Goal: Information Seeking & Learning: Understand process/instructions

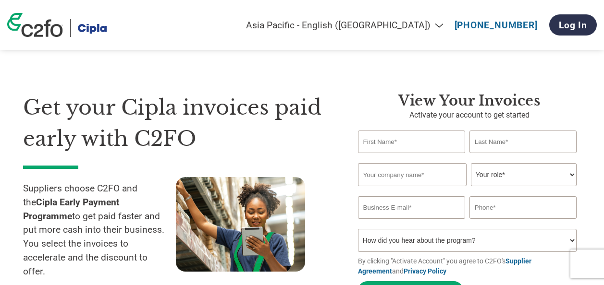
select select "en-IN"
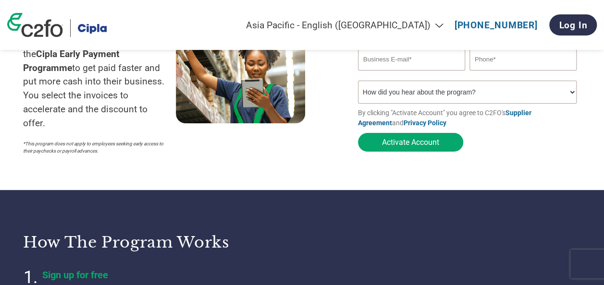
scroll to position [148, 0]
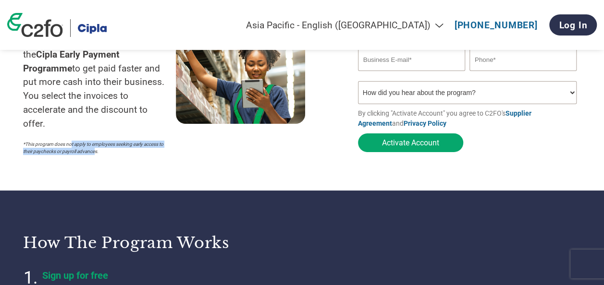
drag, startPoint x: 71, startPoint y: 126, endPoint x: 103, endPoint y: 139, distance: 34.9
click at [103, 139] on div "Suppliers choose C2FO and the Cipla Early Payment Programme to get paid faster …" at bounding box center [99, 94] width 153 height 131
click at [103, 141] on p "*This program does not apply to employees seeking early access to their paychec…" at bounding box center [94, 148] width 143 height 14
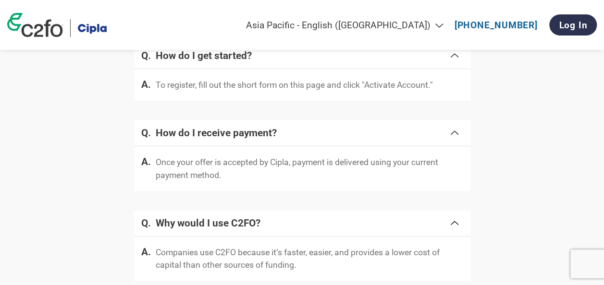
scroll to position [1777, 0]
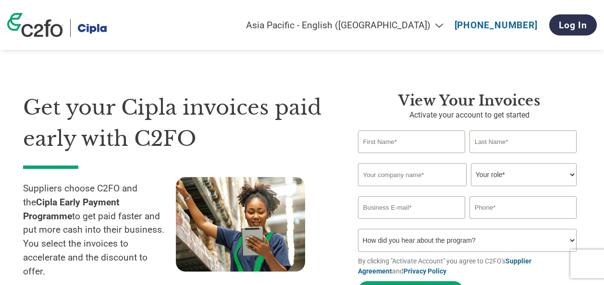
select select "en-IN"
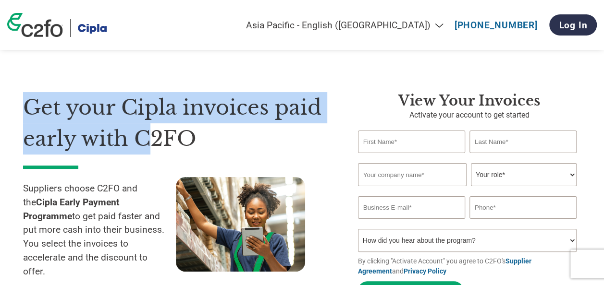
drag, startPoint x: 22, startPoint y: 104, endPoint x: 151, endPoint y: 137, distance: 132.9
click at [151, 137] on section "Get your Cipla invoices paid early with C2FO Suppliers choose C2FO and the Cipl…" at bounding box center [302, 188] width 604 height 300
click at [151, 137] on h1 "Get your Cipla invoices paid early with C2FO" at bounding box center [176, 123] width 306 height 62
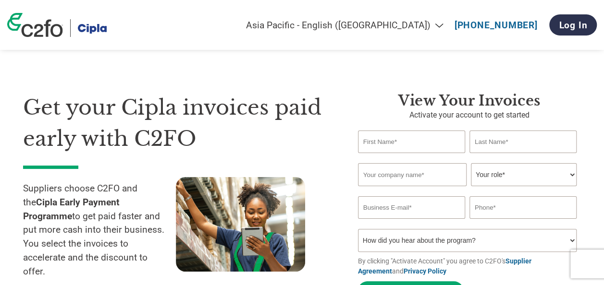
click at [179, 140] on h1 "Get your Cipla invoices paid early with C2FO" at bounding box center [176, 123] width 306 height 62
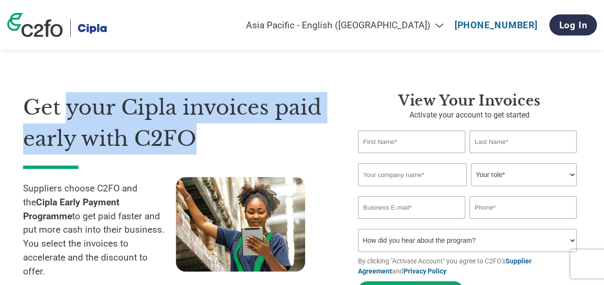
drag, startPoint x: 190, startPoint y: 140, endPoint x: 63, endPoint y: 107, distance: 131.1
click at [63, 107] on h1 "Get your Cipla invoices paid early with C2FO" at bounding box center [176, 123] width 306 height 62
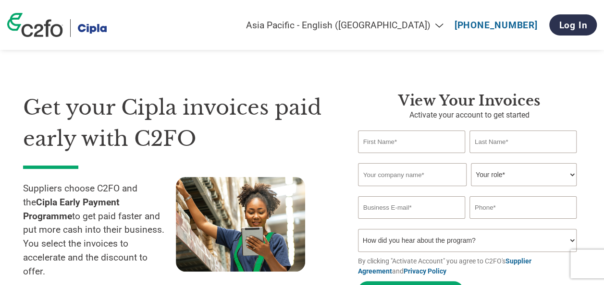
click at [39, 106] on h1 "Get your Cipla invoices paid early with C2FO" at bounding box center [176, 123] width 306 height 62
